Goal: Task Accomplishment & Management: Manage account settings

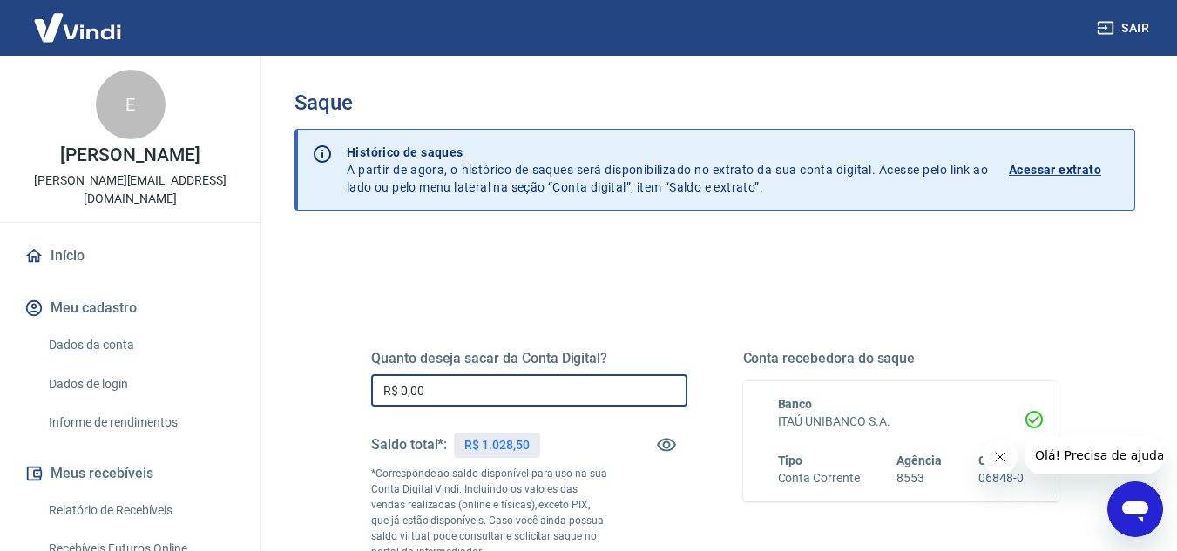
drag, startPoint x: 490, startPoint y: 377, endPoint x: 341, endPoint y: 383, distance: 149.9
click at [341, 383] on div "Quanto deseja sacar da Conta Digital? R$ 0,00 ​ Saldo total*: R$ 1.028,50 *Corr…" at bounding box center [714, 483] width 771 height 421
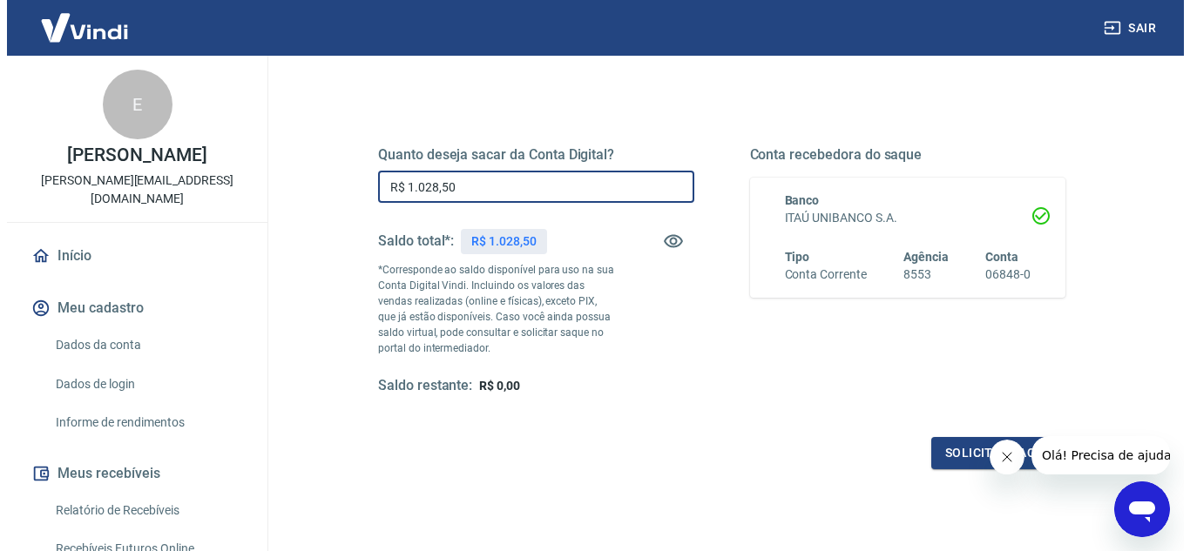
scroll to position [198, 0]
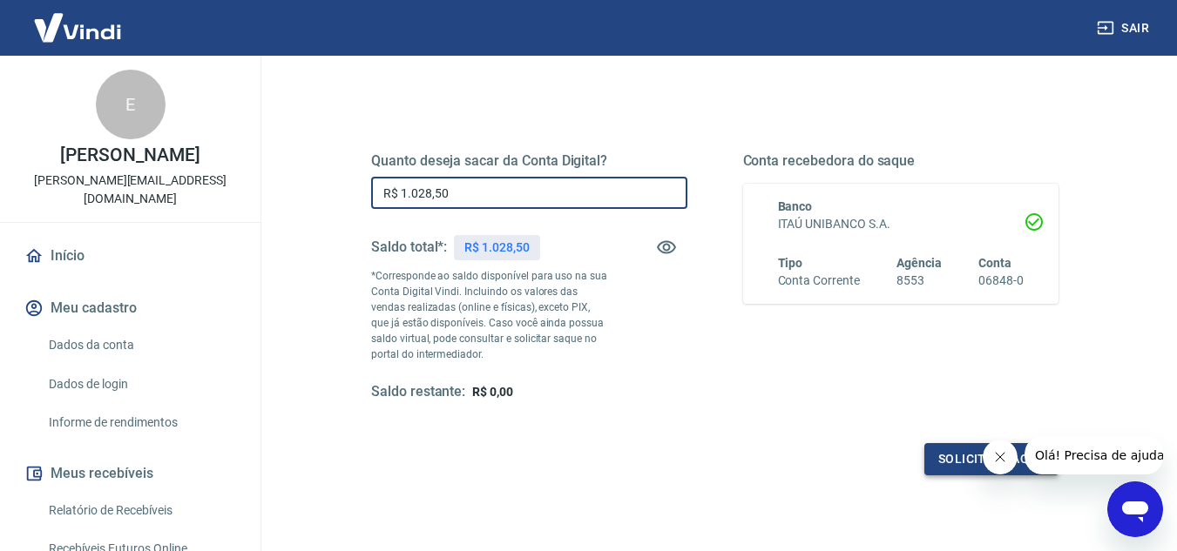
type input "R$ 1.028,50"
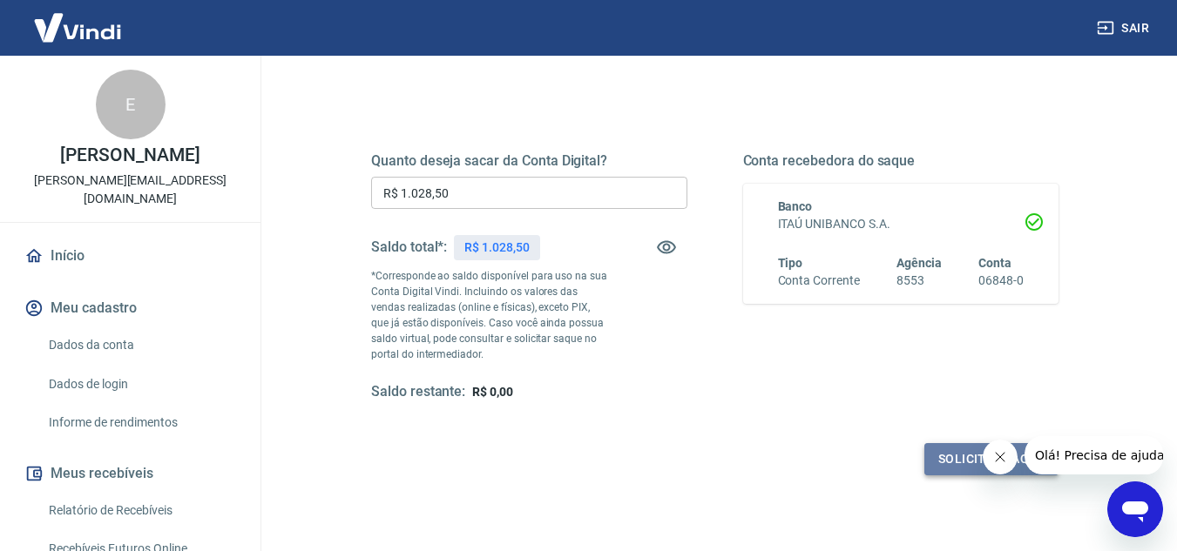
click at [955, 455] on button "Solicitar saque" at bounding box center [991, 459] width 134 height 32
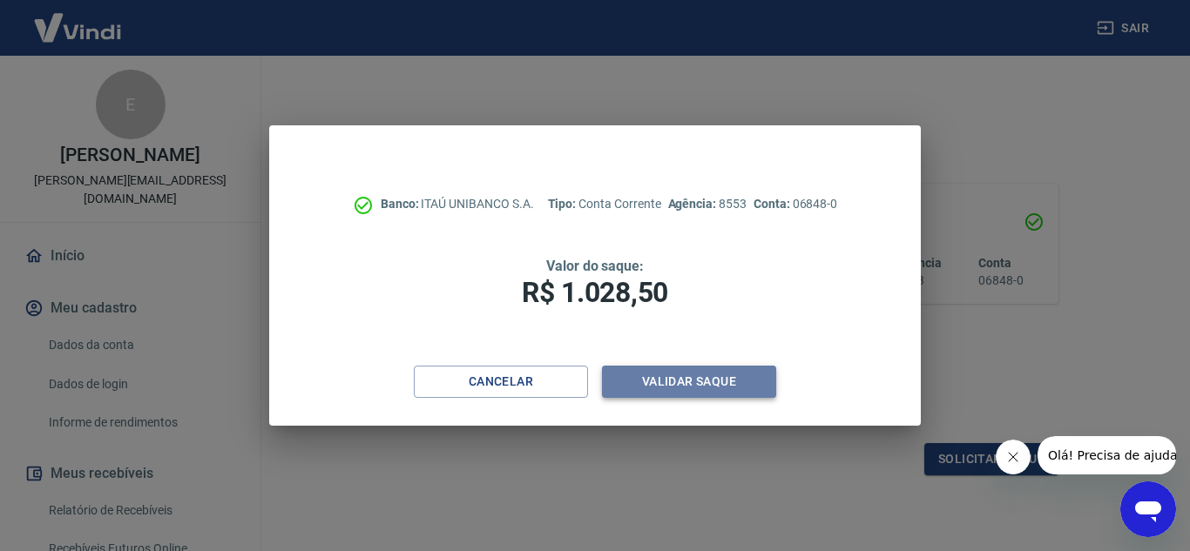
click at [679, 376] on button "Validar saque" at bounding box center [689, 382] width 174 height 32
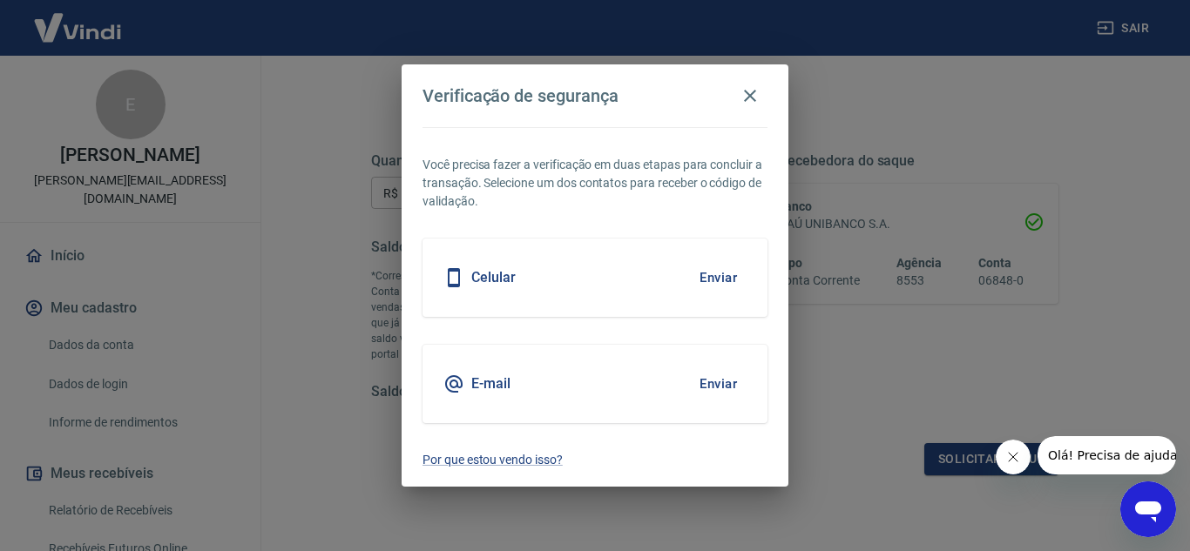
click at [714, 381] on button "Enviar" at bounding box center [718, 384] width 57 height 37
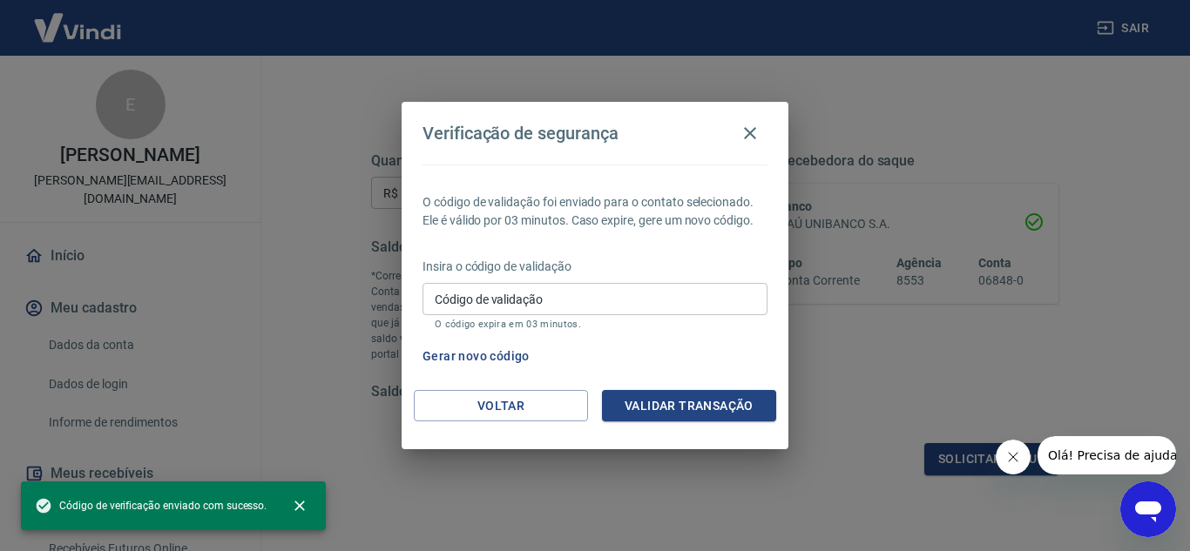
click at [509, 303] on input "Código de validação" at bounding box center [594, 299] width 345 height 32
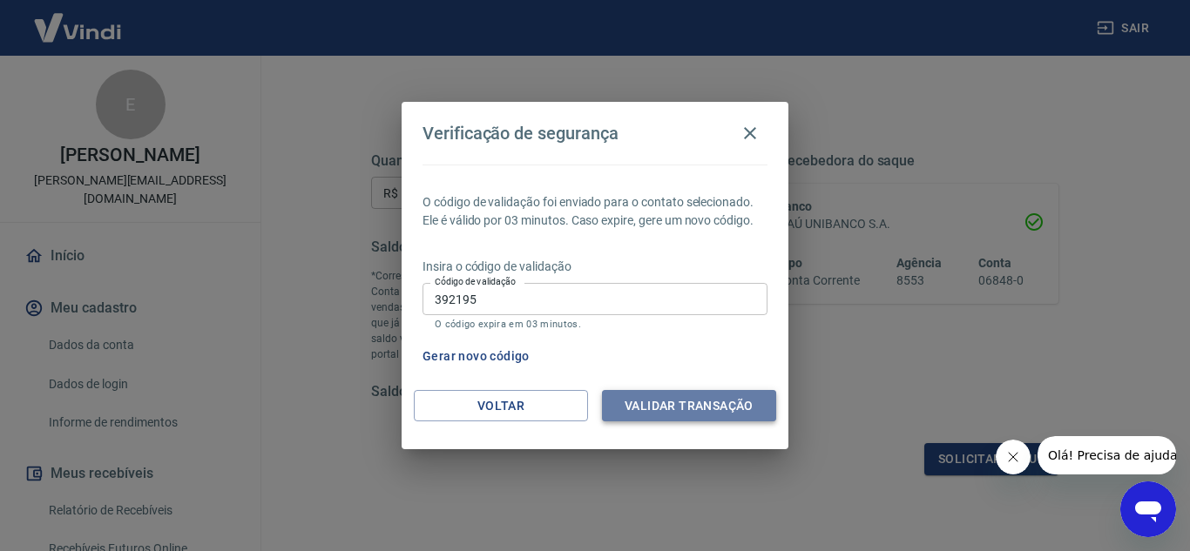
click at [646, 402] on button "Validar transação" at bounding box center [689, 406] width 174 height 32
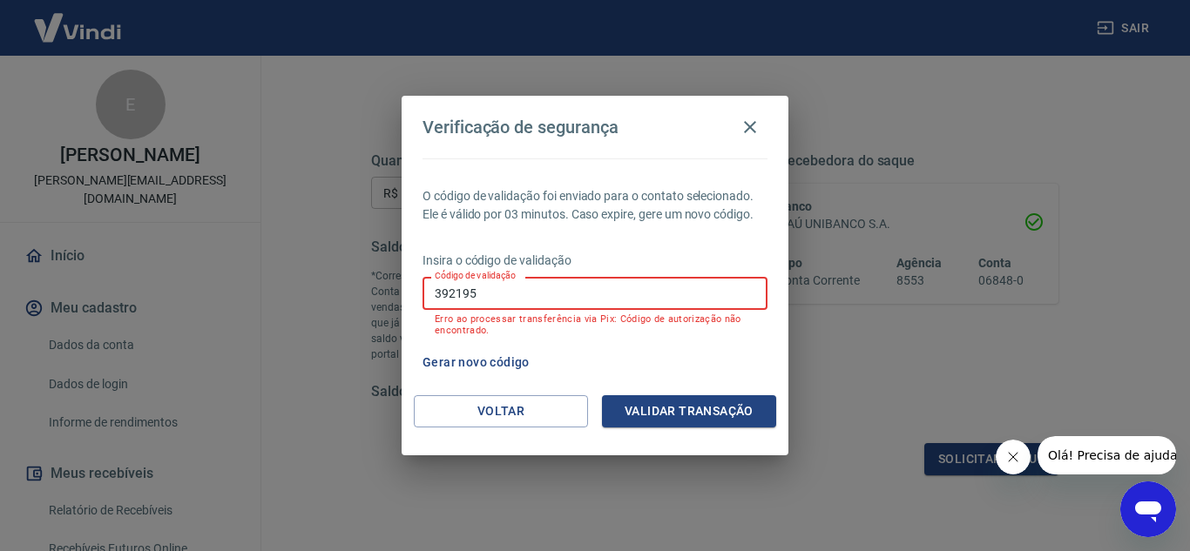
drag, startPoint x: 455, startPoint y: 293, endPoint x: 495, endPoint y: 297, distance: 39.4
click at [495, 297] on input "392195" at bounding box center [594, 293] width 345 height 32
type input "392915"
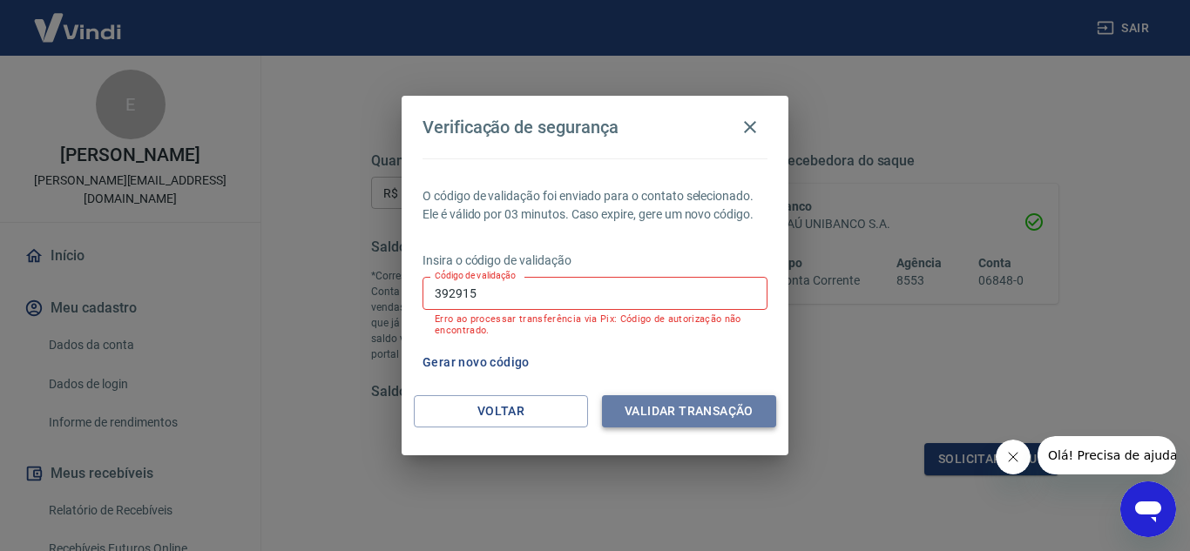
click at [640, 406] on button "Validar transação" at bounding box center [689, 411] width 174 height 32
